Goal: Register for event/course

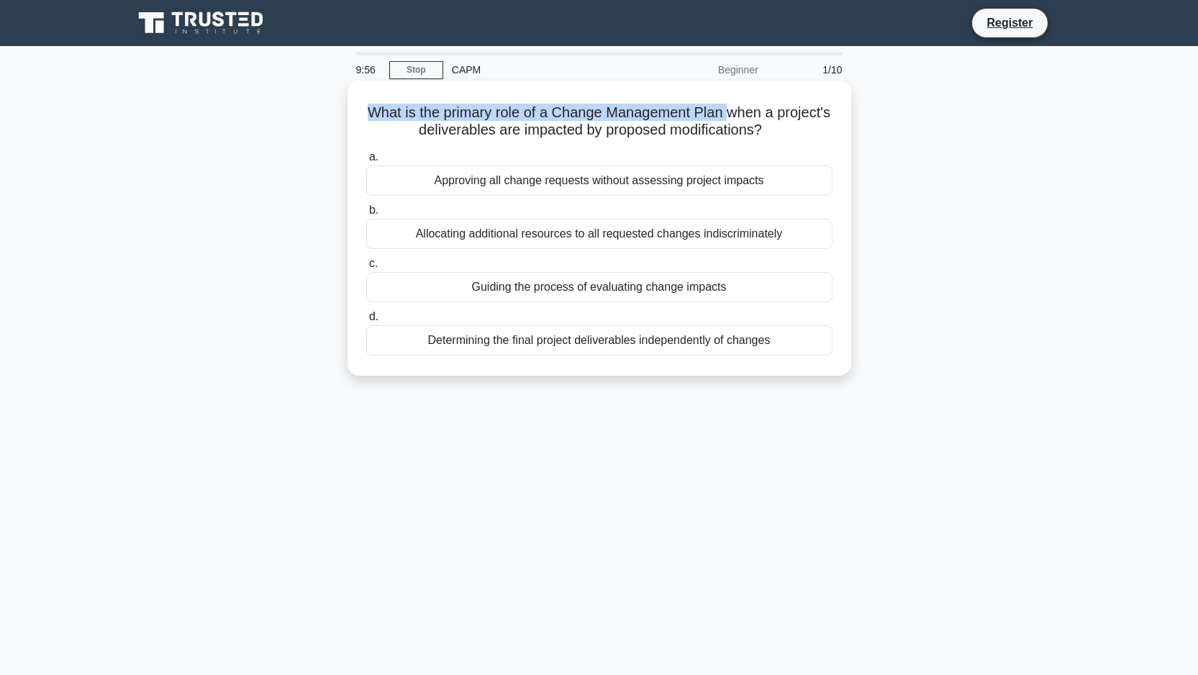
drag, startPoint x: 390, startPoint y: 103, endPoint x: 745, endPoint y: 124, distance: 355.4
click at [730, 121] on div "What is the primary role of a Change Management Plan when a project's deliverab…" at bounding box center [599, 228] width 492 height 284
click at [793, 135] on h5 "What is the primary role of a Change Management Plan when a project's deliverab…" at bounding box center [599, 122] width 469 height 36
drag, startPoint x: 769, startPoint y: 129, endPoint x: 407, endPoint y: 106, distance: 362.0
click at [407, 106] on h5 "What is the primary role of a Change Management Plan when a project's deliverab…" at bounding box center [599, 122] width 469 height 36
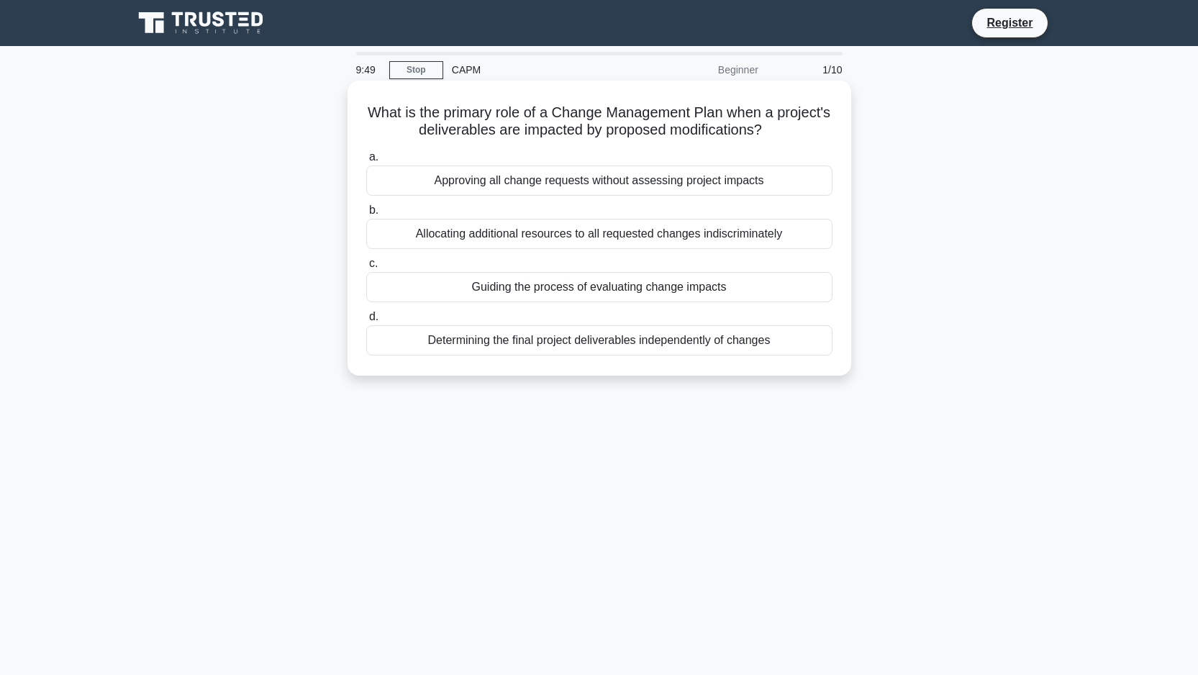
click at [576, 116] on h5 "What is the primary role of a Change Management Plan when a project's deliverab…" at bounding box center [599, 122] width 469 height 36
drag, startPoint x: 556, startPoint y: 111, endPoint x: 718, endPoint y: 107, distance: 161.2
click at [718, 107] on h5 "What is the primary role of a Change Management Plan when a project's deliverab…" at bounding box center [599, 122] width 469 height 36
copy h5 "Change Management Plan"
click at [575, 186] on div "Approving all change requests without assessing project impacts" at bounding box center [599, 181] width 466 height 30
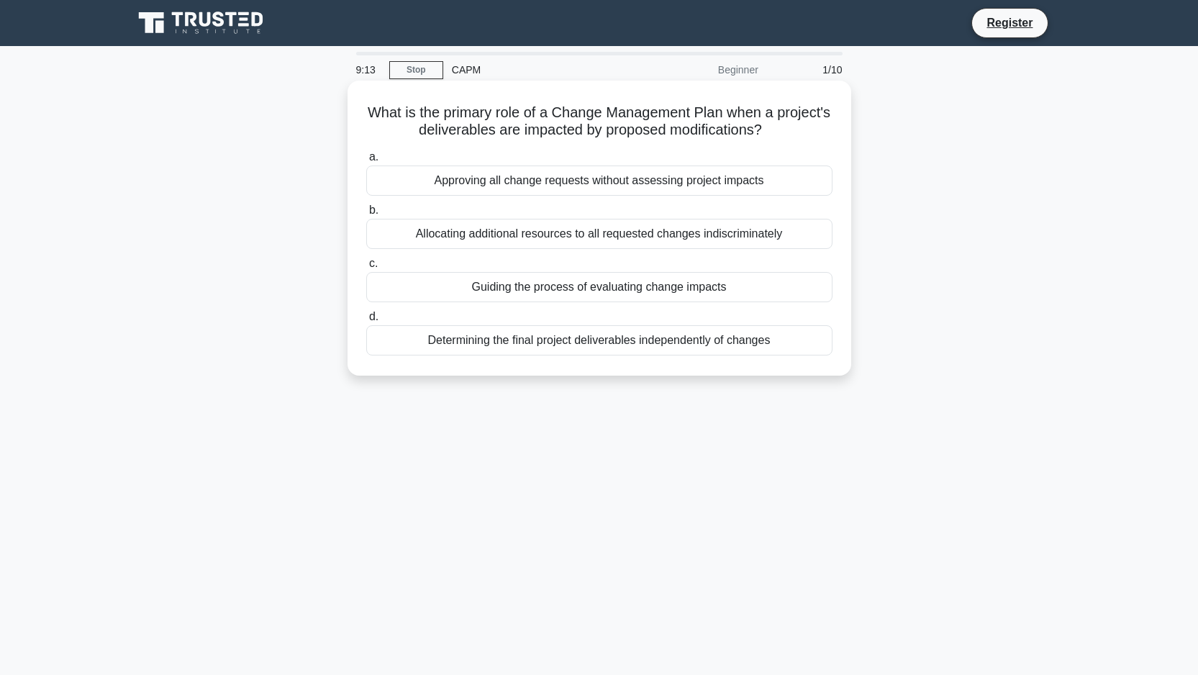
click at [366, 162] on input "a. Approving all change requests without assessing project impacts" at bounding box center [366, 157] width 0 height 9
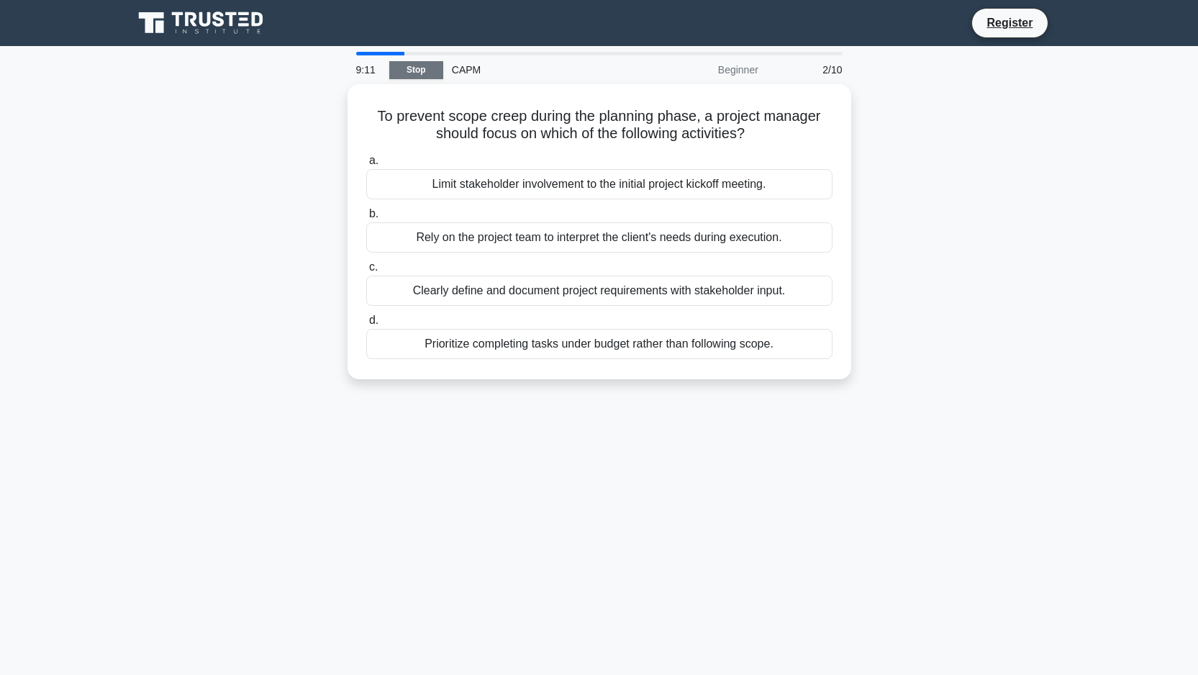
click at [427, 77] on link "Stop" at bounding box center [416, 70] width 54 height 18
click at [405, 75] on link "Stop" at bounding box center [416, 70] width 54 height 18
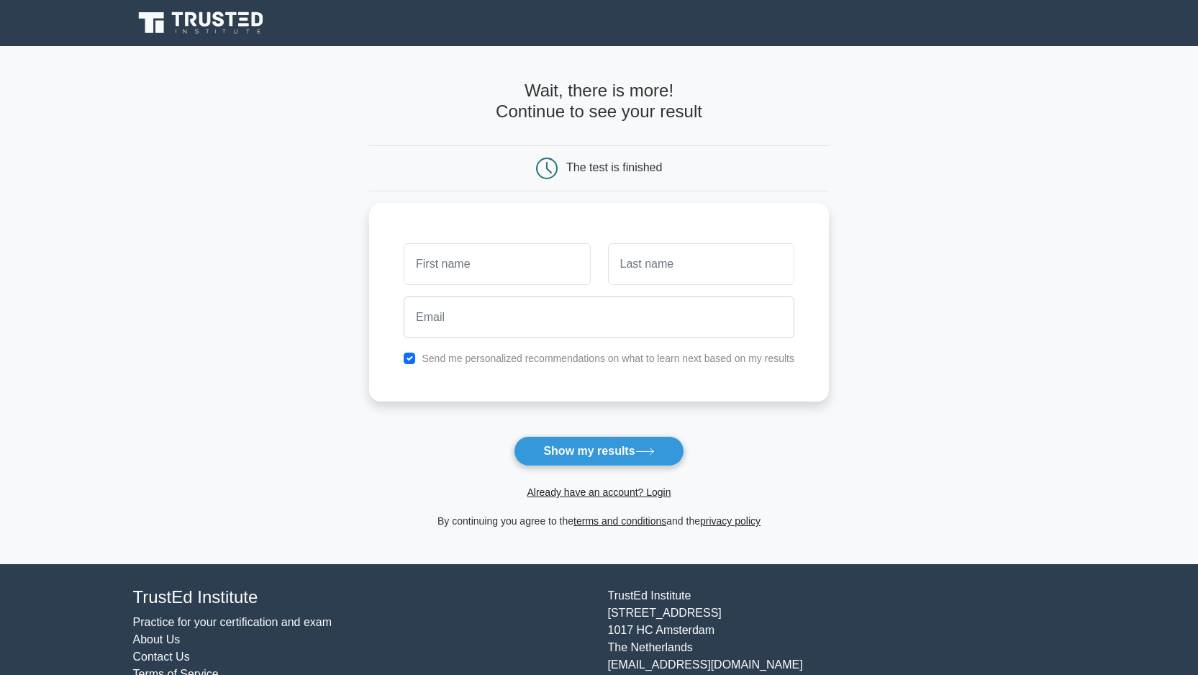
click at [576, 474] on div "Already have an account? Login" at bounding box center [599, 483] width 460 height 35
click at [579, 461] on button "Show my results" at bounding box center [599, 451] width 170 height 30
click at [451, 250] on input "text" at bounding box center [497, 261] width 186 height 42
type input "A"
click at [687, 263] on input "text" at bounding box center [701, 261] width 186 height 42
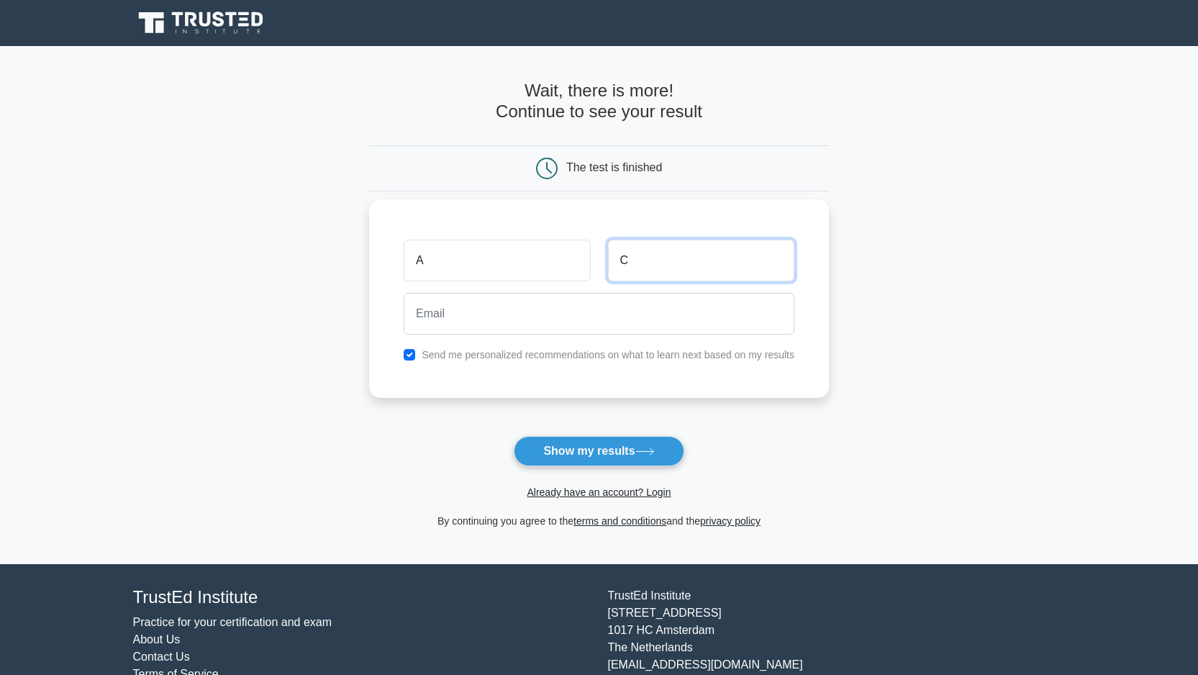
type input "C"
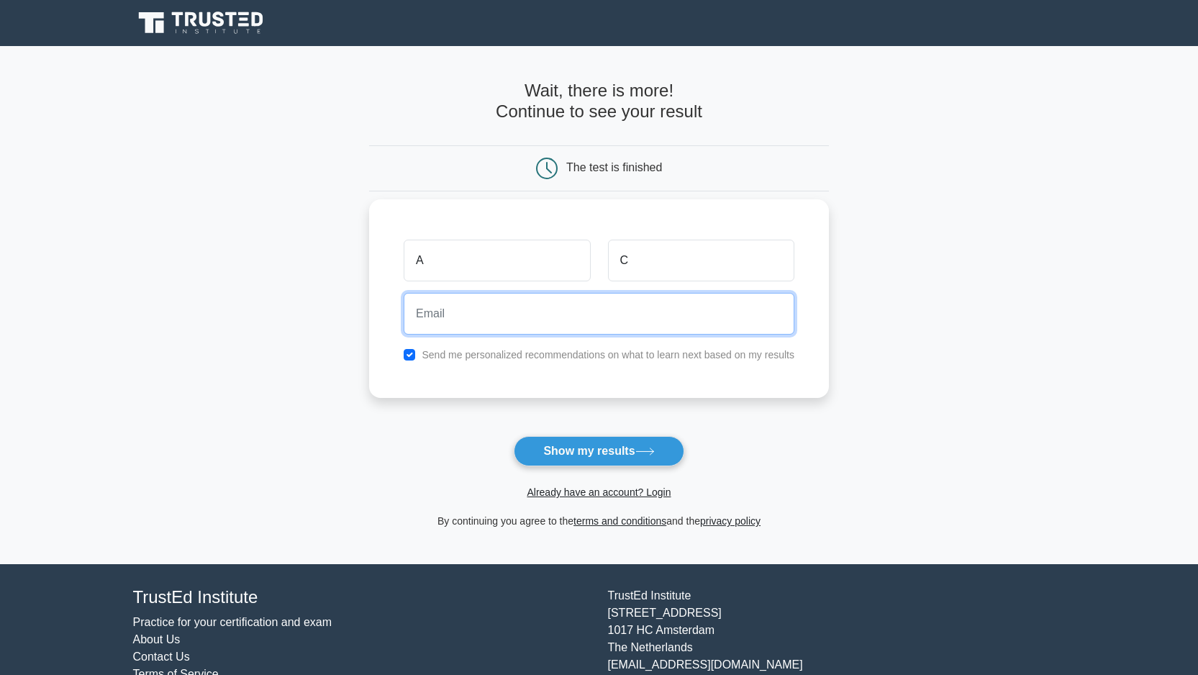
click at [588, 319] on input "email" at bounding box center [599, 314] width 391 height 42
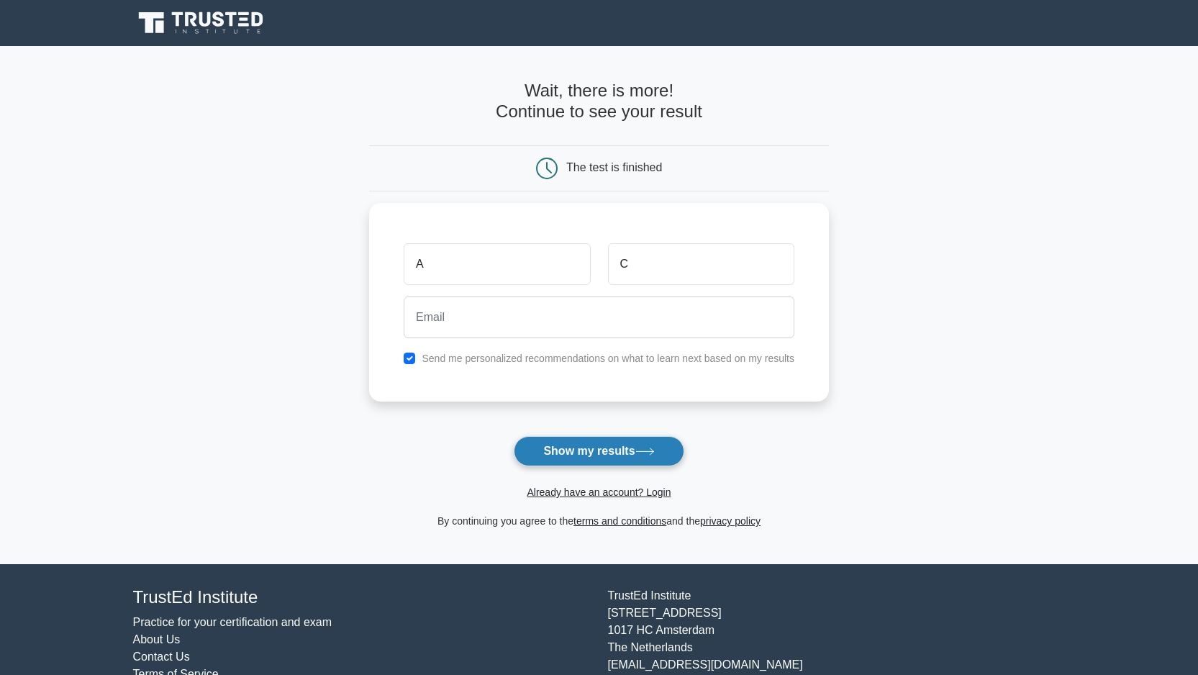
click at [598, 460] on button "Show my results" at bounding box center [599, 451] width 170 height 30
